Goal: Find contact information: Find contact information

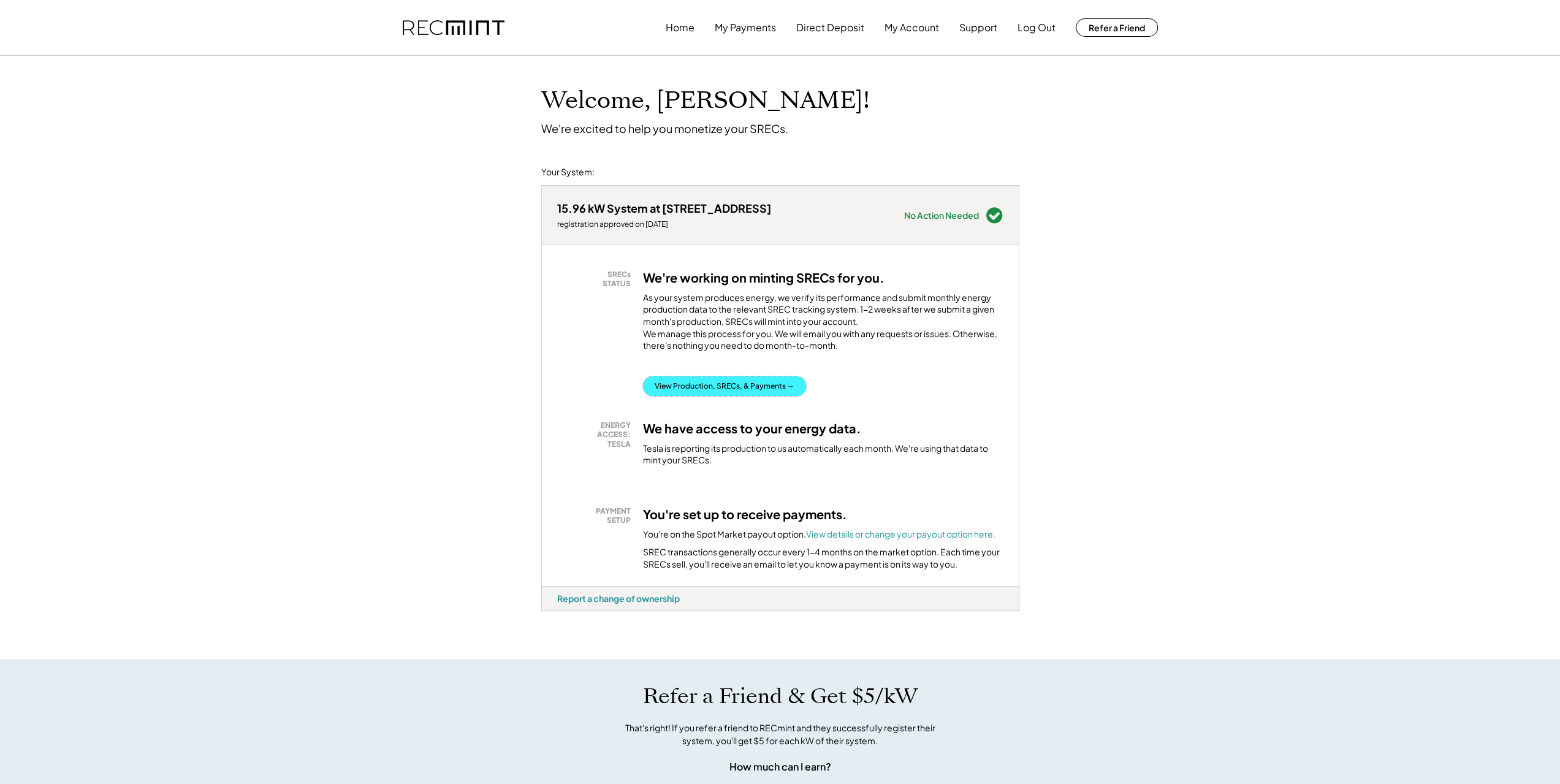
click at [719, 396] on button "View Production, SRECs, & Payments →" at bounding box center [725, 386] width 163 height 19
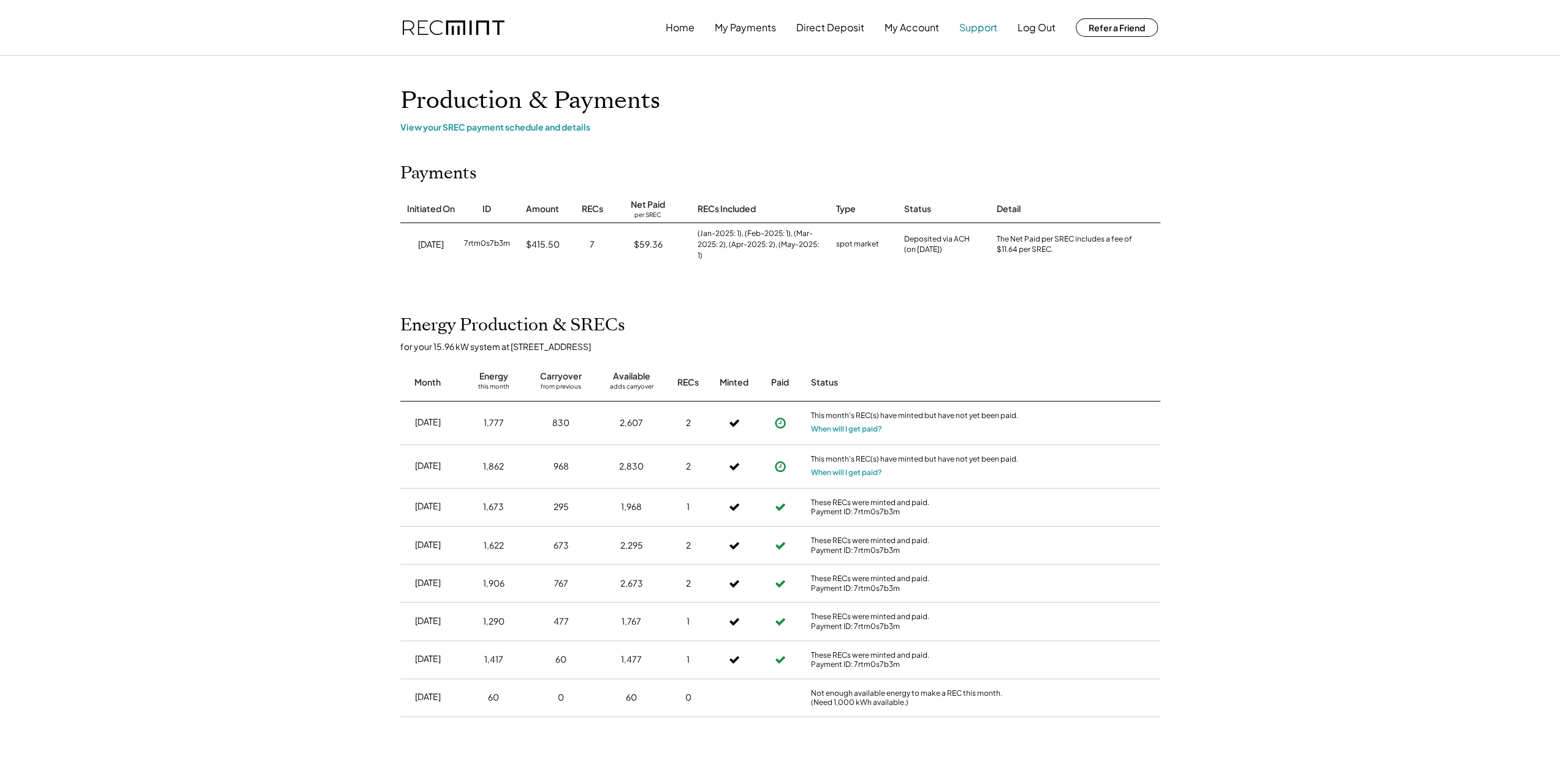
click at [978, 35] on button "Support" at bounding box center [978, 27] width 38 height 25
